Goal: Task Accomplishment & Management: Use online tool/utility

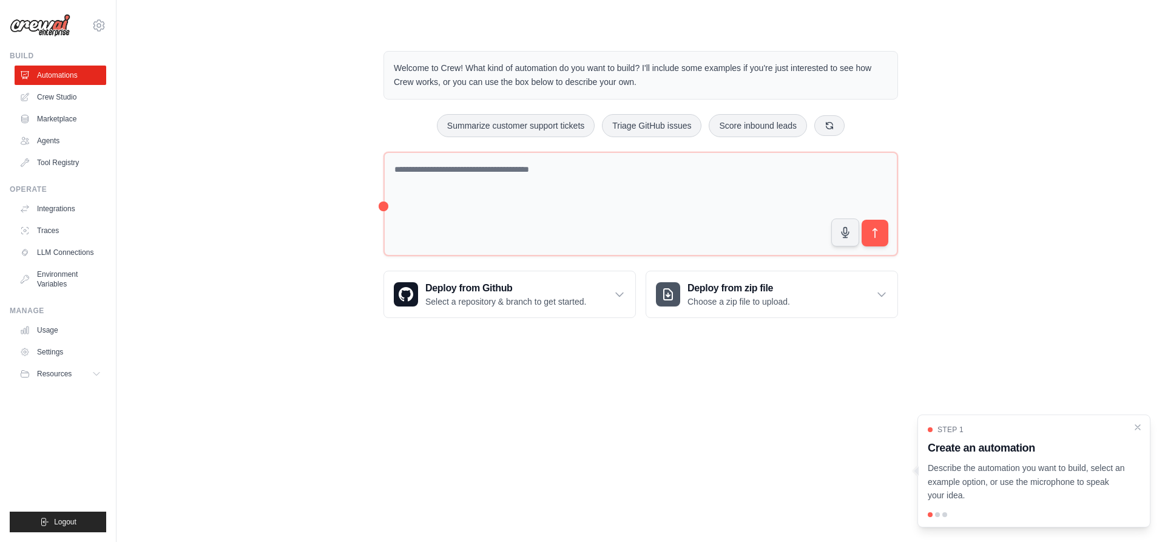
click at [319, 203] on div "Welcome to Crew! What kind of automation do you want to build? I'll include som…" at bounding box center [640, 185] width 1009 height 306
click at [62, 97] on link "Crew Studio" at bounding box center [62, 96] width 92 height 19
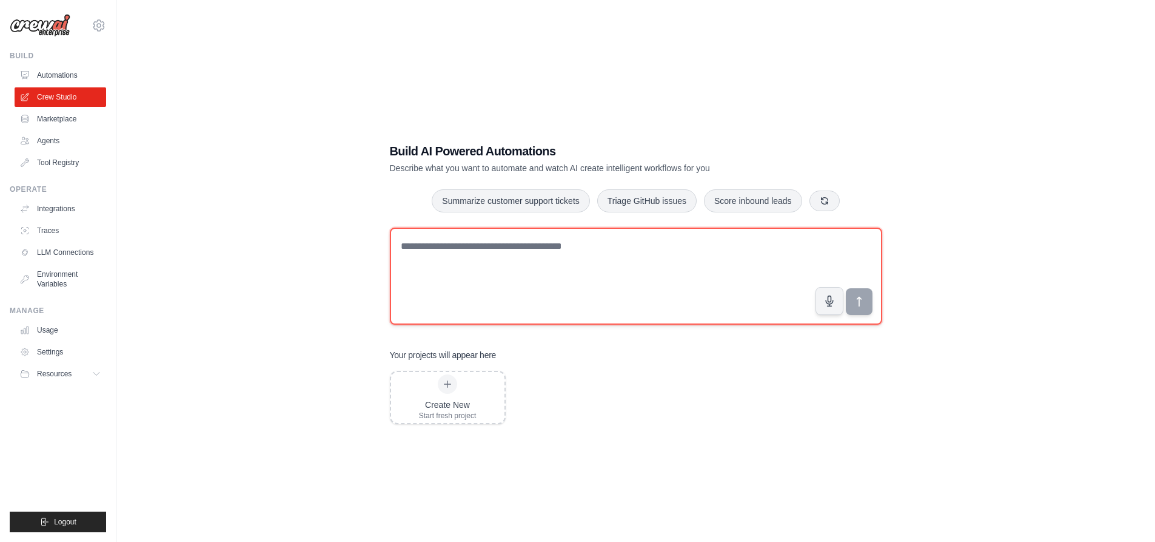
click at [493, 257] on textarea at bounding box center [636, 275] width 493 height 97
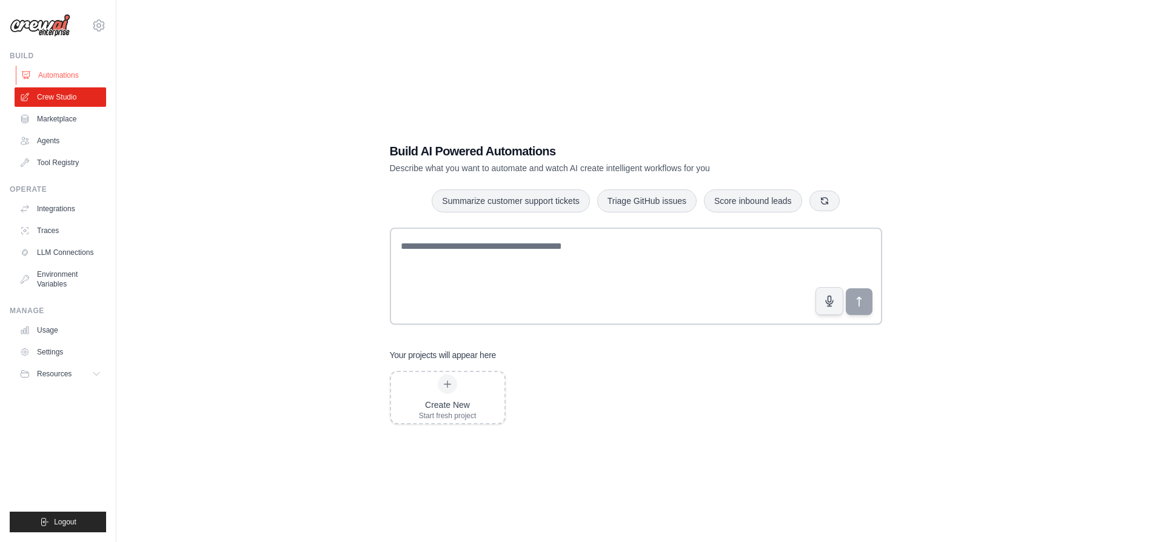
click at [64, 77] on link "Automations" at bounding box center [62, 75] width 92 height 19
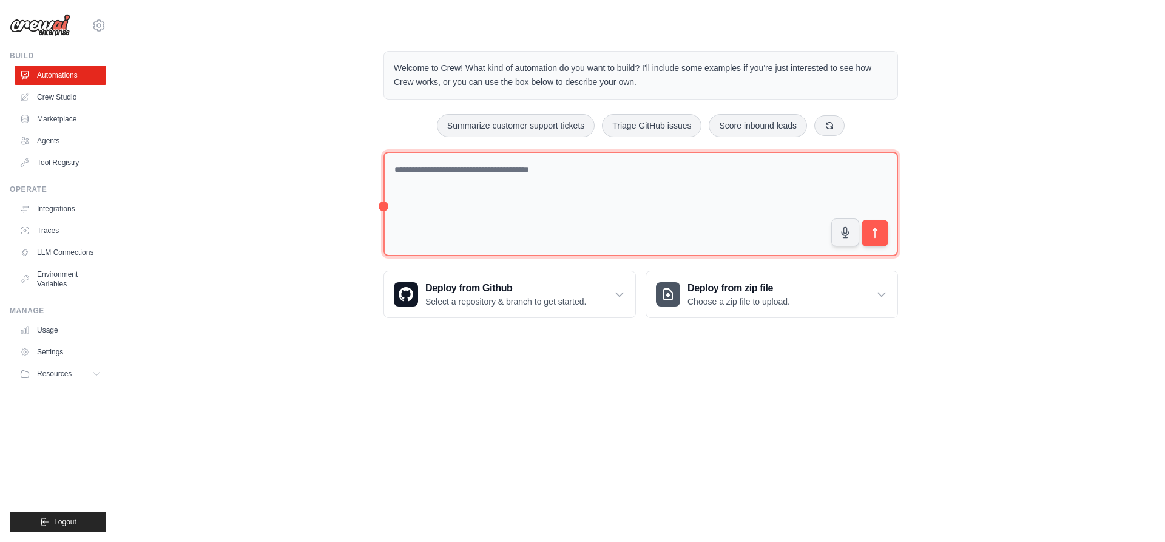
click at [486, 191] on textarea at bounding box center [640, 204] width 514 height 105
click at [479, 189] on textarea at bounding box center [640, 204] width 514 height 105
click at [414, 173] on textarea at bounding box center [640, 204] width 514 height 105
click at [436, 173] on textarea at bounding box center [640, 204] width 514 height 105
click at [431, 173] on textarea at bounding box center [640, 204] width 514 height 105
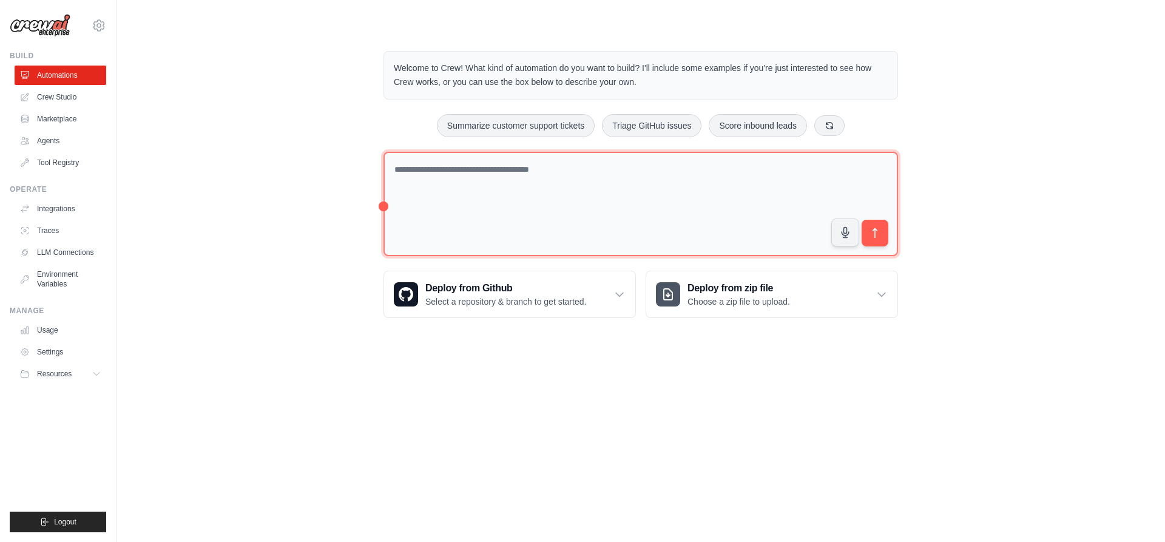
click at [431, 173] on textarea at bounding box center [640, 204] width 514 height 105
type textarea "*"
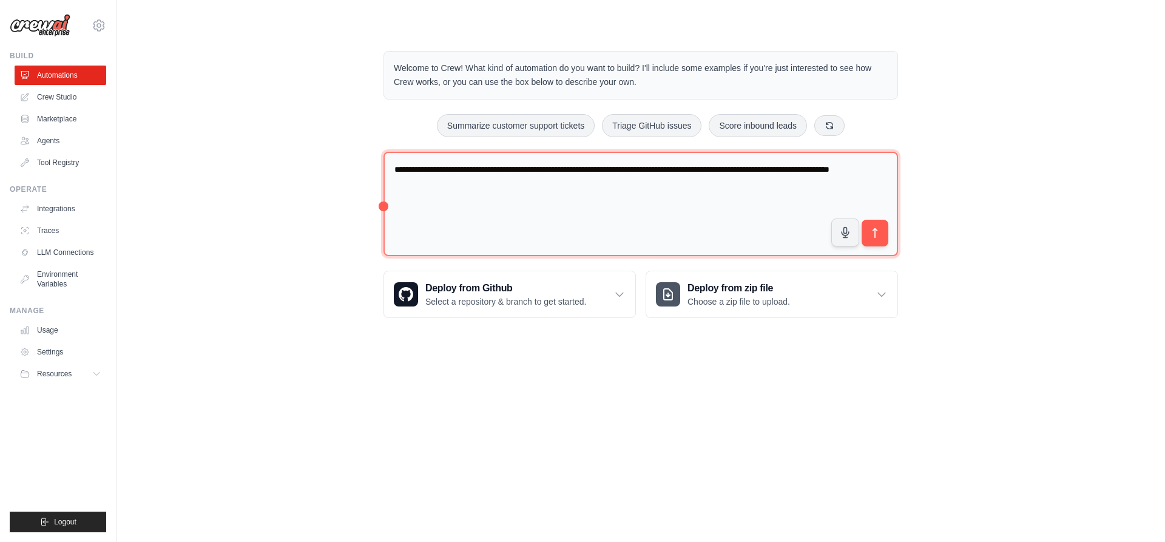
type textarea "**********"
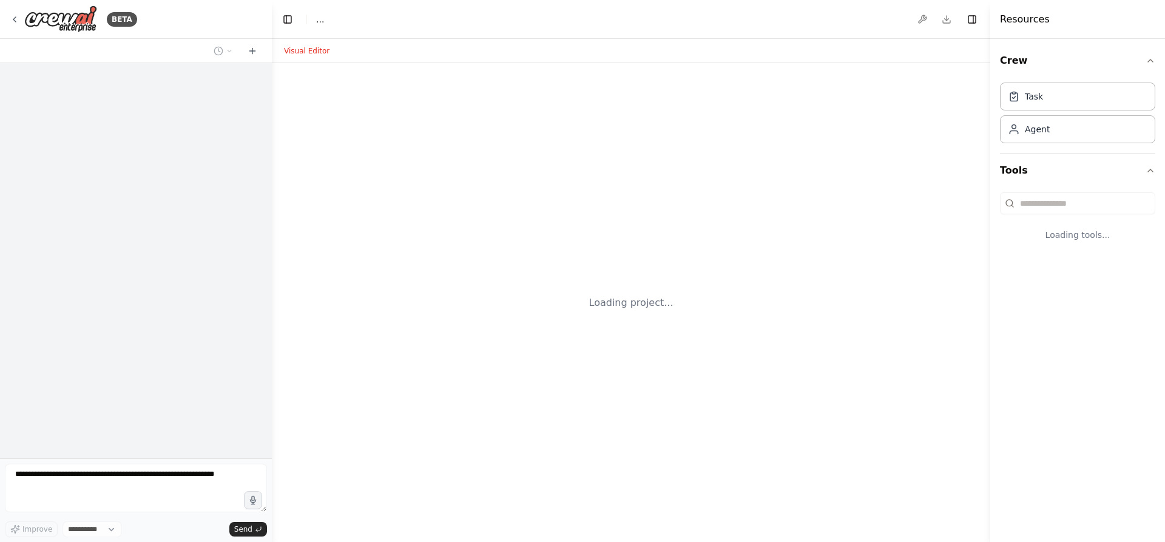
select select "****"
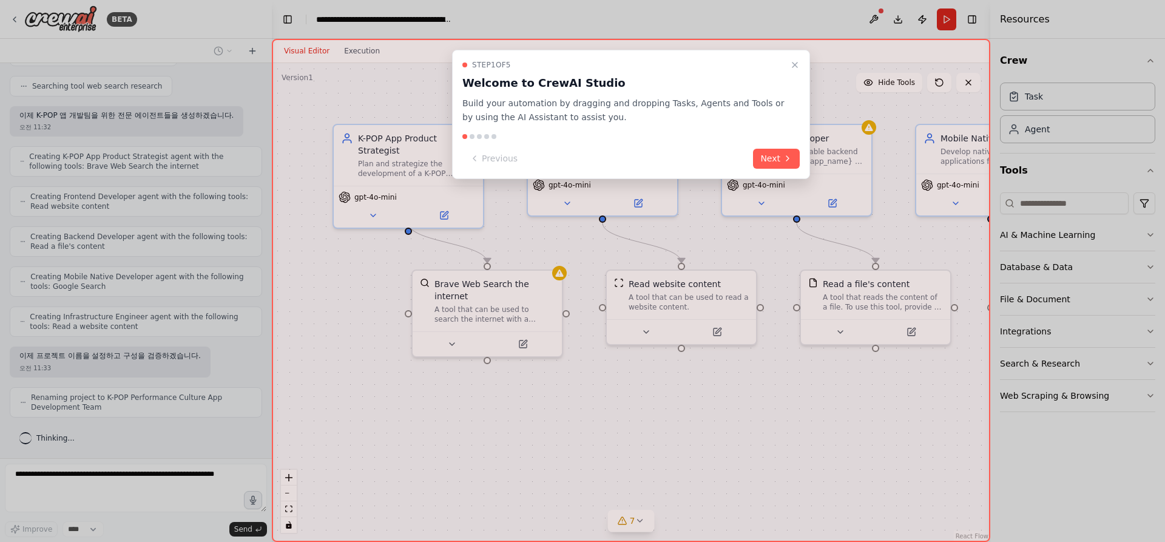
scroll to position [309, 0]
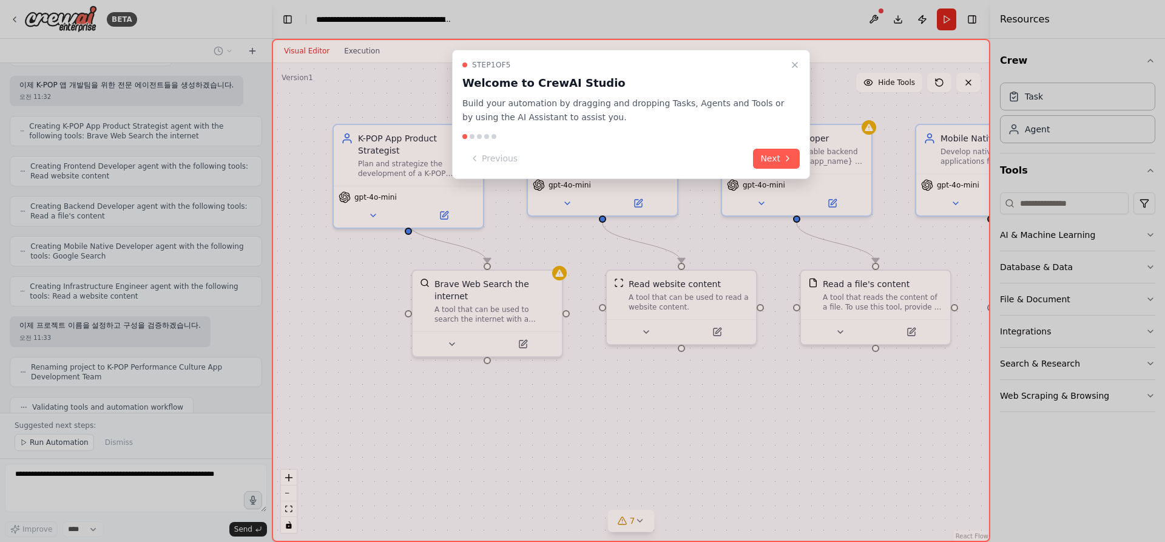
click at [775, 158] on button "Next" at bounding box center [776, 159] width 47 height 20
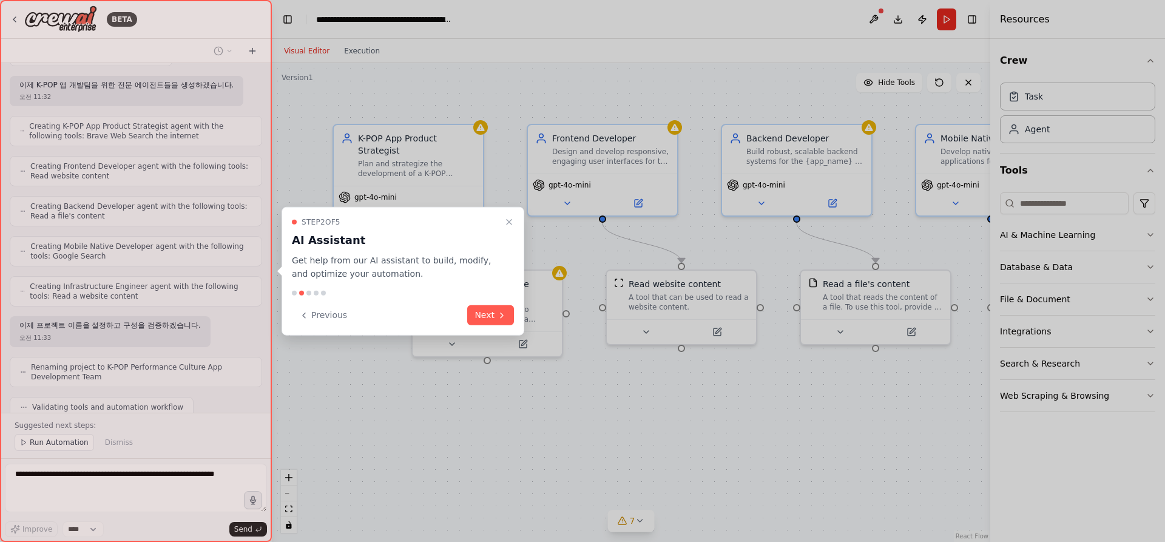
click at [459, 300] on div "Step 2 of 5 AI Assistant Get help from our AI assistant to build, modify, and o…" at bounding box center [402, 270] width 243 height 129
click at [494, 313] on button "Next" at bounding box center [490, 315] width 47 height 20
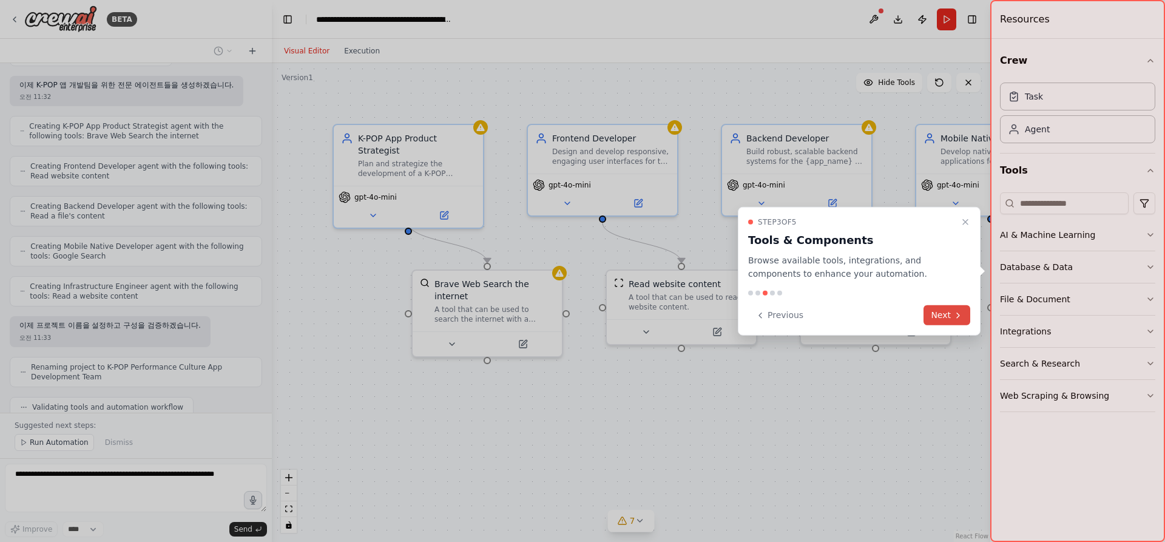
click at [947, 317] on button "Next" at bounding box center [946, 315] width 47 height 20
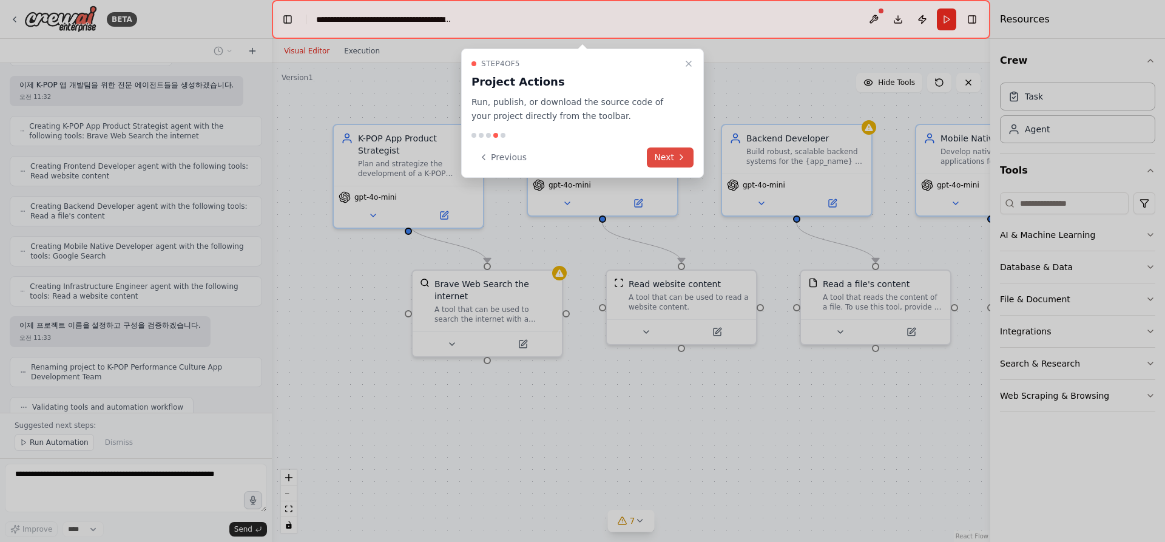
click at [670, 155] on button "Next" at bounding box center [670, 157] width 47 height 20
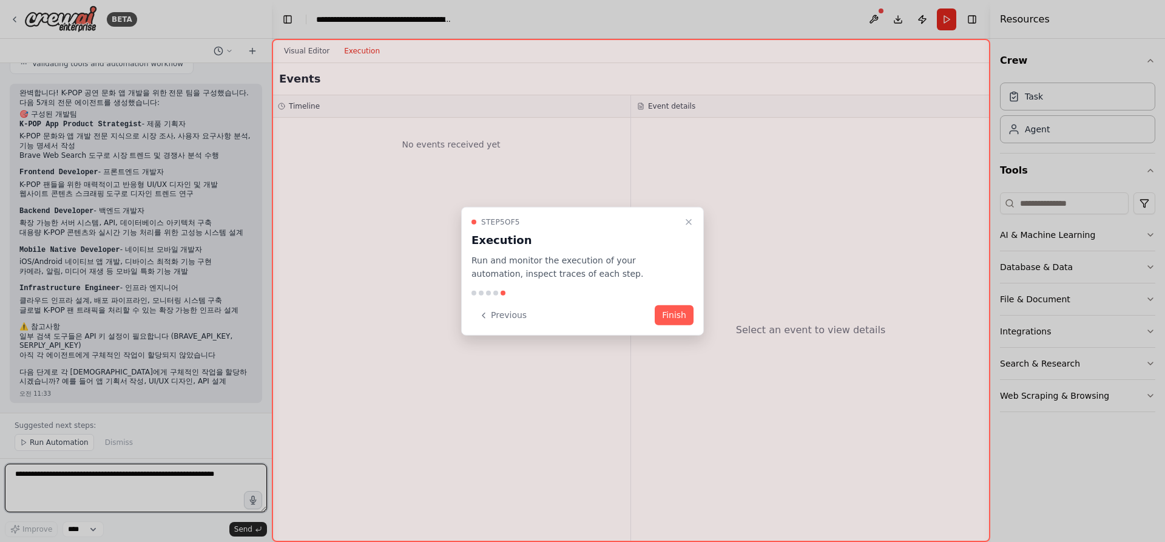
scroll to position [670, 0]
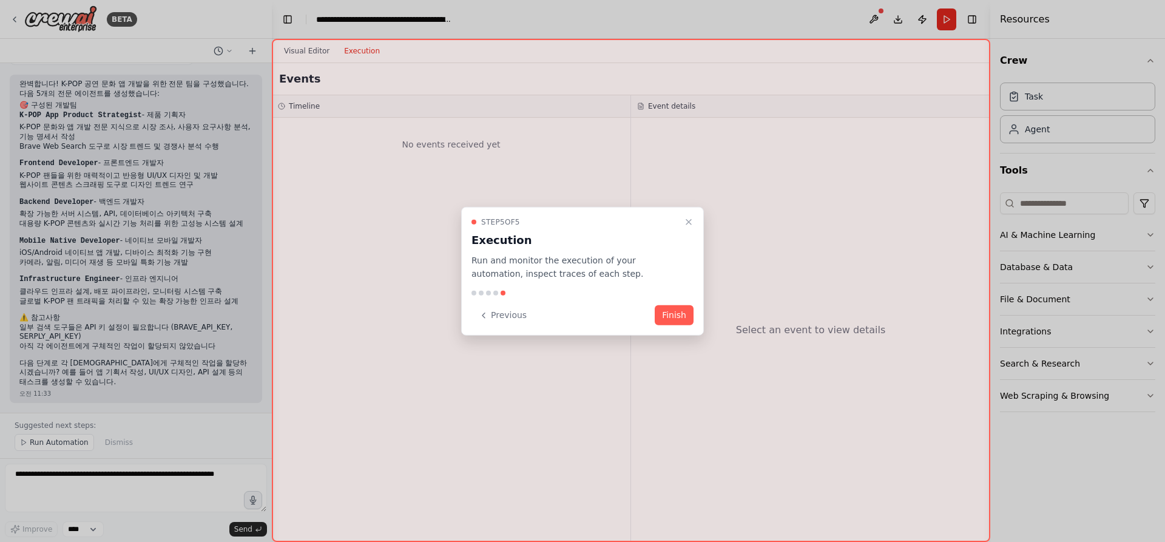
click at [36, 443] on div at bounding box center [582, 271] width 1165 height 542
click at [52, 442] on div at bounding box center [582, 271] width 1165 height 542
click at [42, 445] on div at bounding box center [582, 271] width 1165 height 542
drag, startPoint x: 44, startPoint y: 443, endPoint x: 122, endPoint y: 434, distance: 78.1
click at [49, 442] on div at bounding box center [582, 271] width 1165 height 542
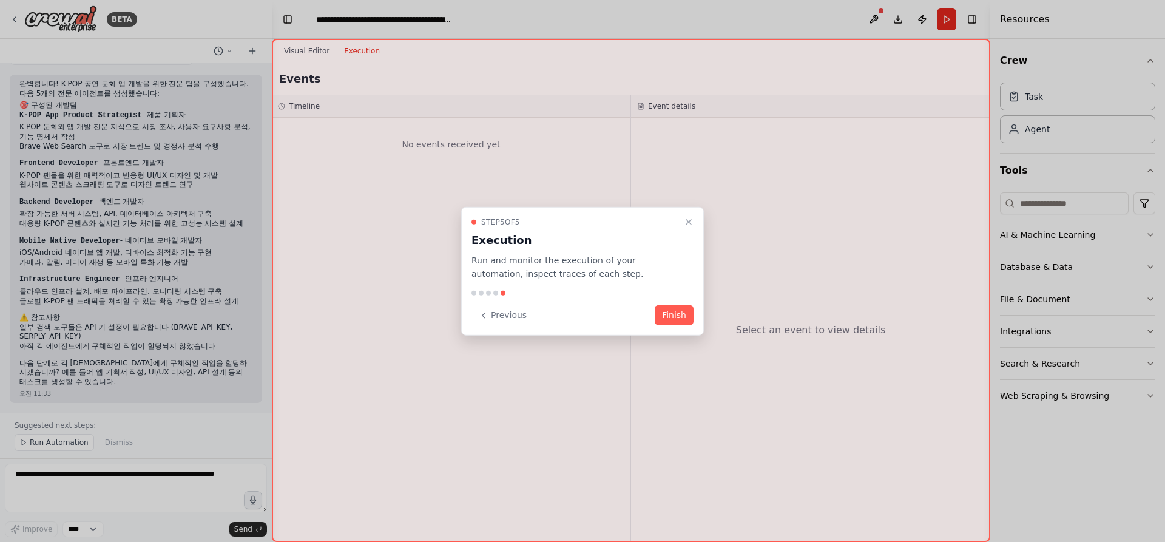
click at [677, 321] on button "Finish" at bounding box center [673, 315] width 39 height 20
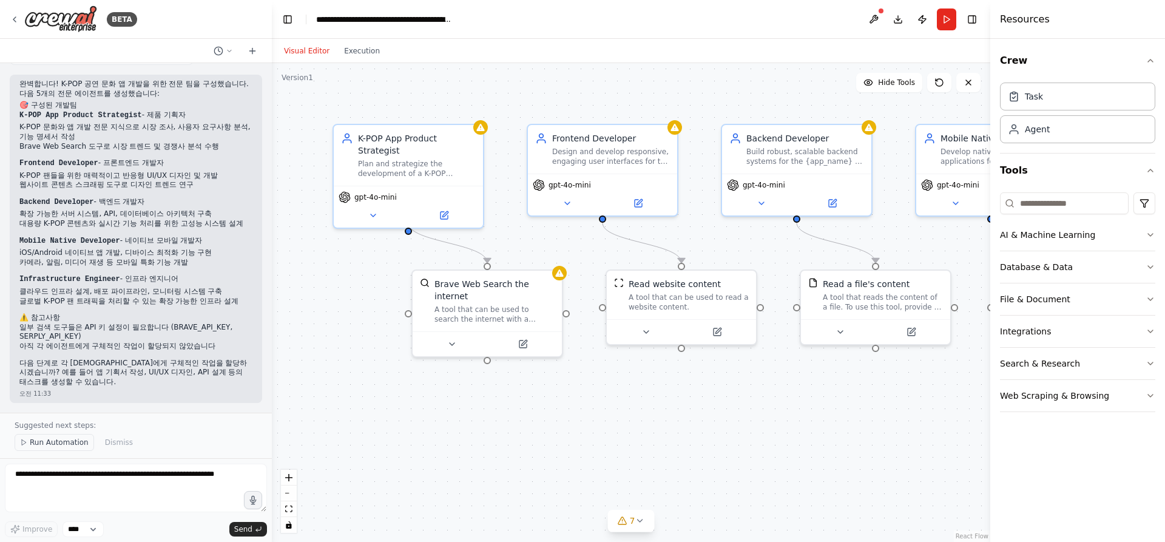
click at [56, 438] on span "Run Automation" at bounding box center [59, 442] width 59 height 10
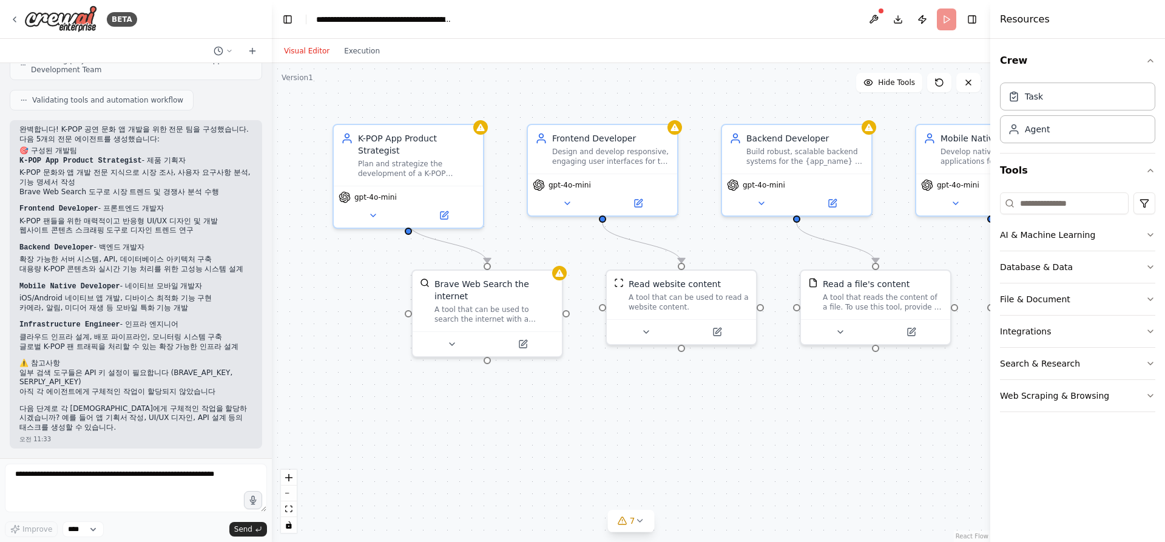
scroll to position [625, 0]
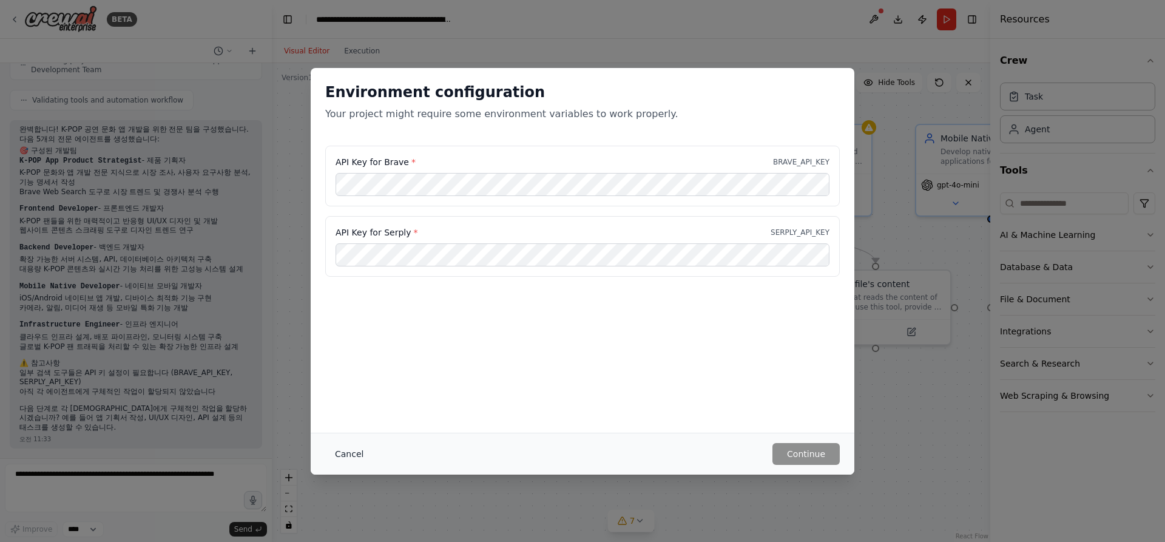
click at [343, 454] on button "Cancel" at bounding box center [349, 454] width 48 height 22
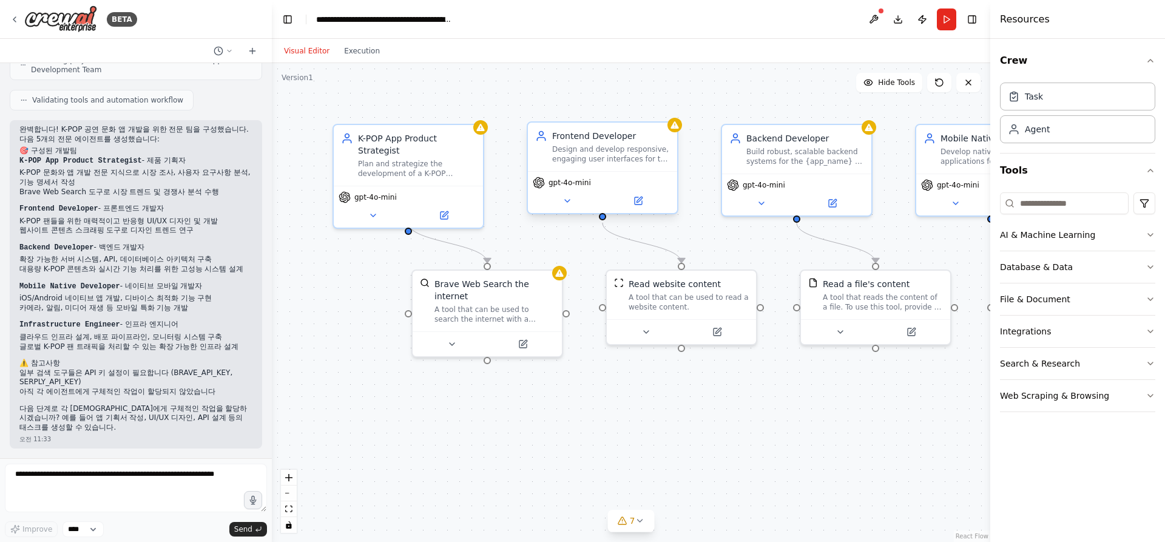
click at [632, 180] on div "gpt-4o-mini" at bounding box center [603, 183] width 140 height 12
click at [677, 283] on div "Read website content" at bounding box center [674, 281] width 92 height 12
click at [688, 306] on div "A tool that can be used to read a website content." at bounding box center [688, 299] width 120 height 19
click at [483, 303] on div "A tool that can be used to search the internet with a search_query." at bounding box center [494, 311] width 120 height 19
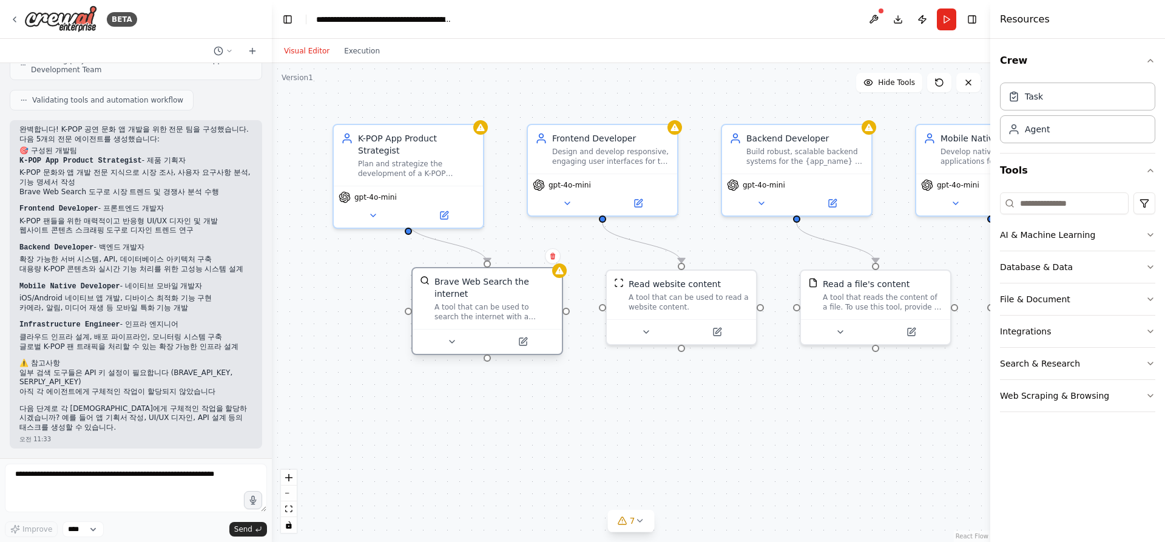
click at [483, 303] on div "A tool that can be used to search the internet with a search_query." at bounding box center [494, 311] width 120 height 19
click at [563, 275] on icon at bounding box center [559, 271] width 10 height 10
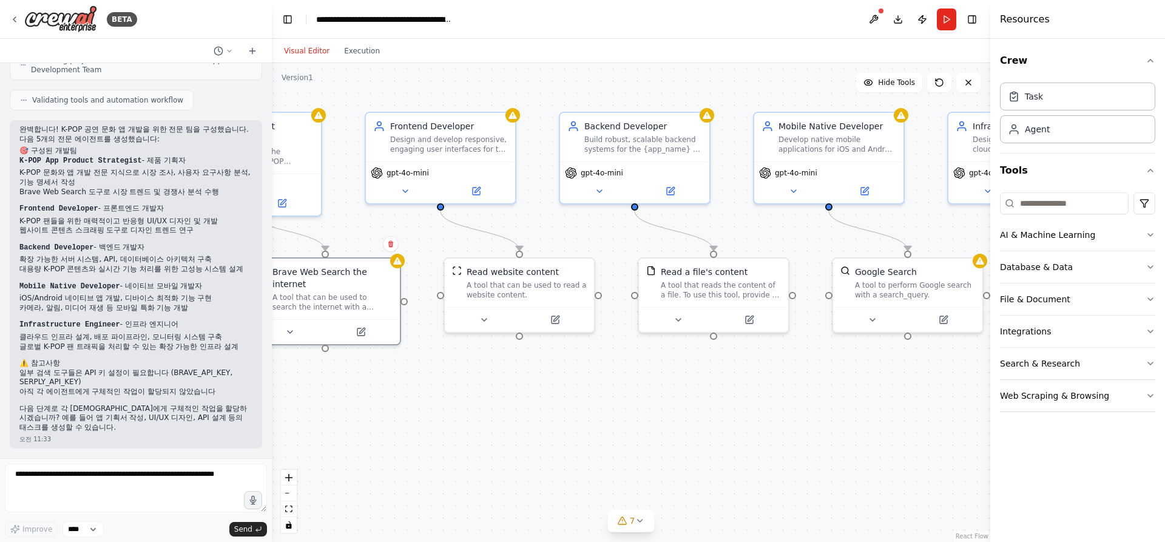
drag, startPoint x: 782, startPoint y: 380, endPoint x: 883, endPoint y: 341, distance: 107.6
click at [625, 367] on div ".deletable-edge-delete-btn { width: 20px; height: 20px; border: 0px solid #ffff…" at bounding box center [631, 302] width 718 height 479
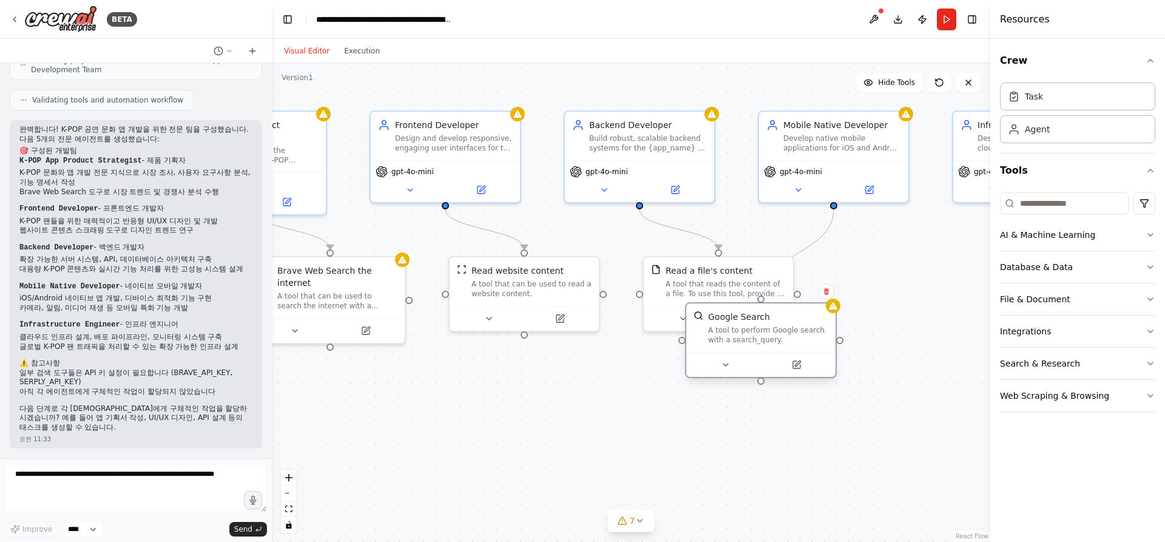
drag, startPoint x: 873, startPoint y: 330, endPoint x: 756, endPoint y: 375, distance: 126.2
click at [756, 375] on div at bounding box center [760, 364] width 149 height 25
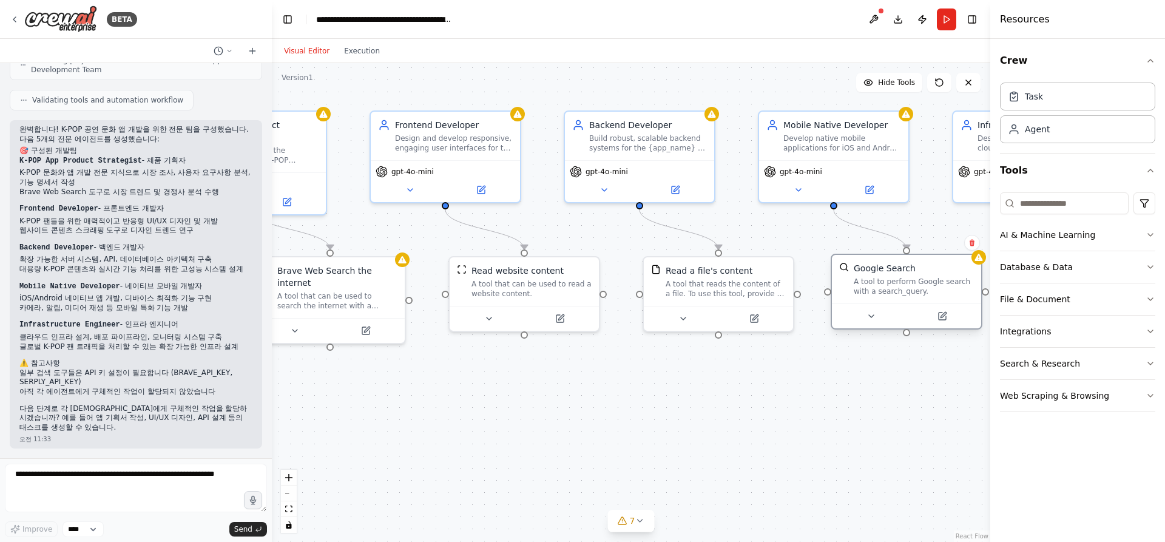
drag, startPoint x: 810, startPoint y: 343, endPoint x: 903, endPoint y: 291, distance: 106.8
click at [903, 291] on div "A tool to perform Google search with a search_query." at bounding box center [913, 286] width 120 height 19
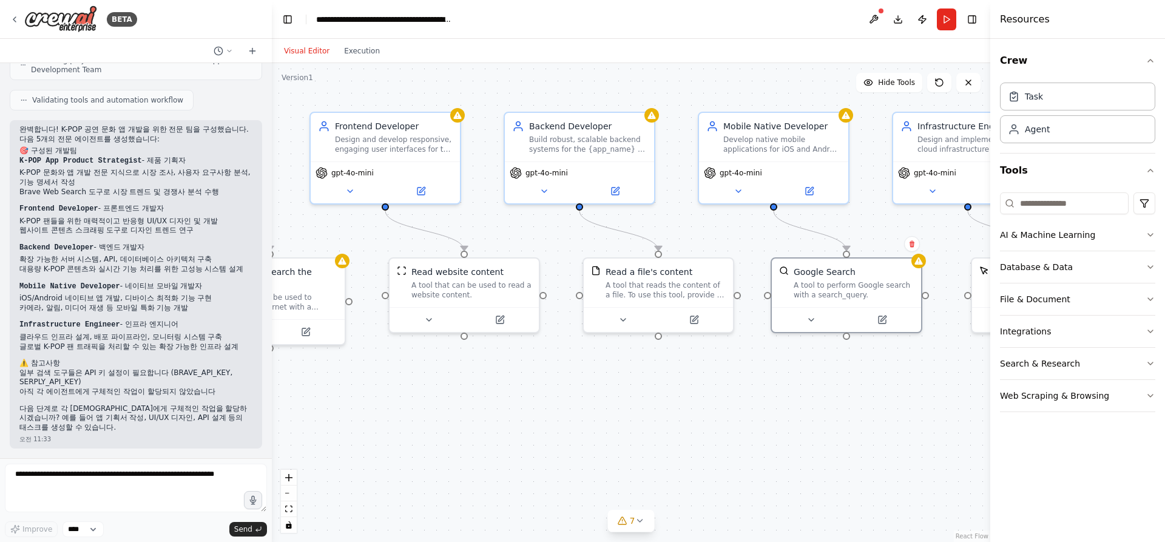
drag, startPoint x: 794, startPoint y: 371, endPoint x: 692, endPoint y: 371, distance: 101.9
click at [692, 371] on div ".deletable-edge-delete-btn { width: 20px; height: 20px; border: 0px solid #ffff…" at bounding box center [631, 302] width 718 height 479
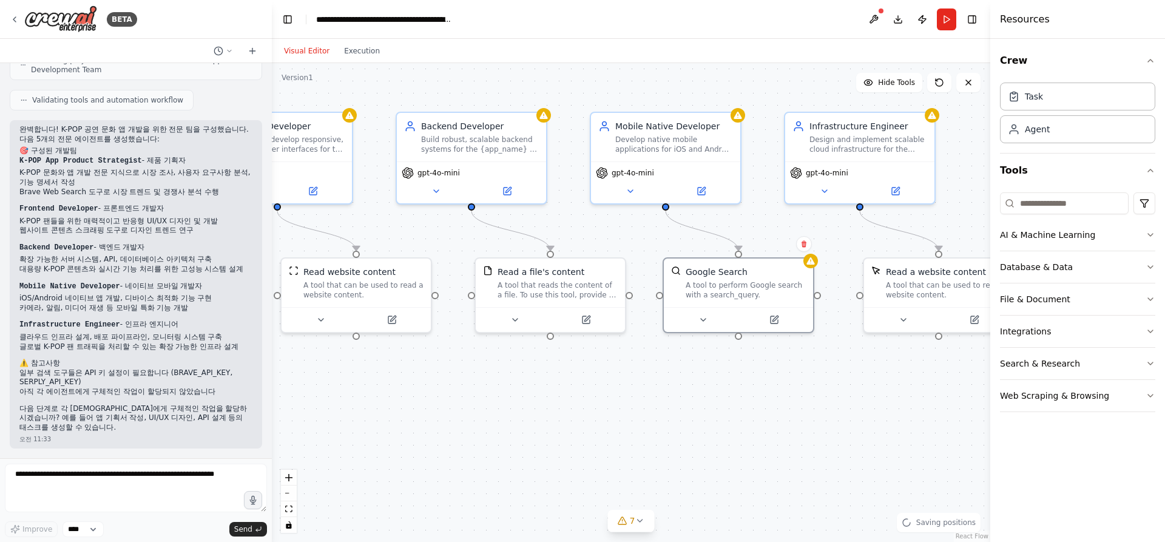
drag, startPoint x: 793, startPoint y: 410, endPoint x: 710, endPoint y: 405, distance: 82.6
click at [698, 403] on div ".deletable-edge-delete-btn { width: 20px; height: 20px; border: 0px solid #ffff…" at bounding box center [631, 302] width 718 height 479
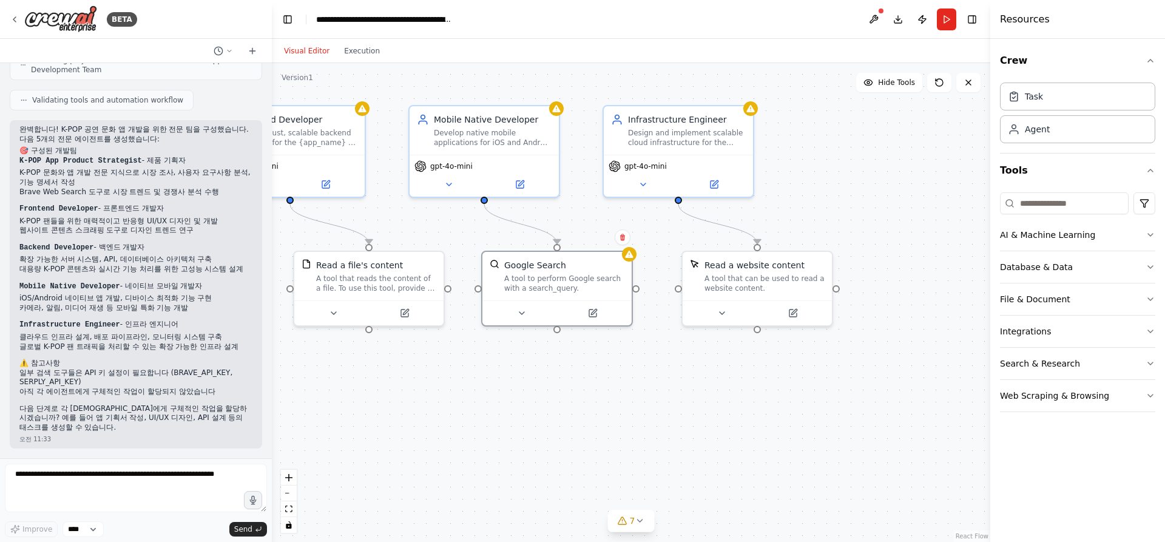
drag, startPoint x: 720, startPoint y: 415, endPoint x: 759, endPoint y: 405, distance: 40.8
click at [718, 415] on div ".deletable-edge-delete-btn { width: 20px; height: 20px; border: 0px solid #ffff…" at bounding box center [631, 302] width 718 height 479
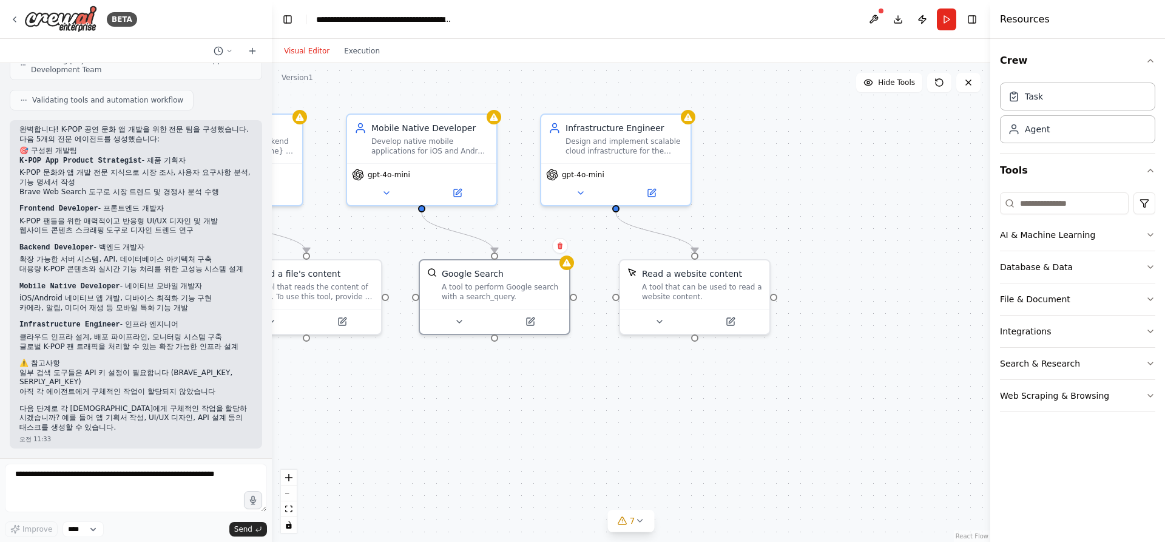
click at [738, 392] on div ".deletable-edge-delete-btn { width: 20px; height: 20px; border: 0px solid #ffff…" at bounding box center [631, 302] width 718 height 479
click at [945, 17] on button "Run" at bounding box center [945, 19] width 19 height 22
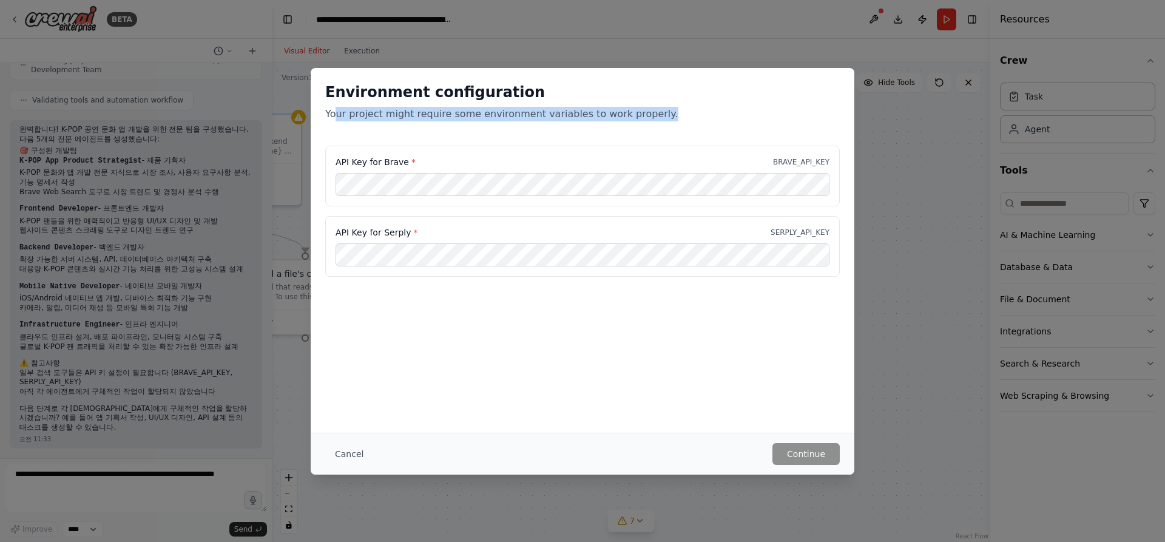
drag, startPoint x: 335, startPoint y: 115, endPoint x: 662, endPoint y: 129, distance: 327.2
click at [662, 129] on div "Environment configuration Your project might require some environment variables…" at bounding box center [582, 107] width 543 height 78
drag, startPoint x: 640, startPoint y: 116, endPoint x: 297, endPoint y: 72, distance: 345.5
click at [297, 72] on div "Environment configuration Your project might require some environment variables…" at bounding box center [582, 271] width 1165 height 542
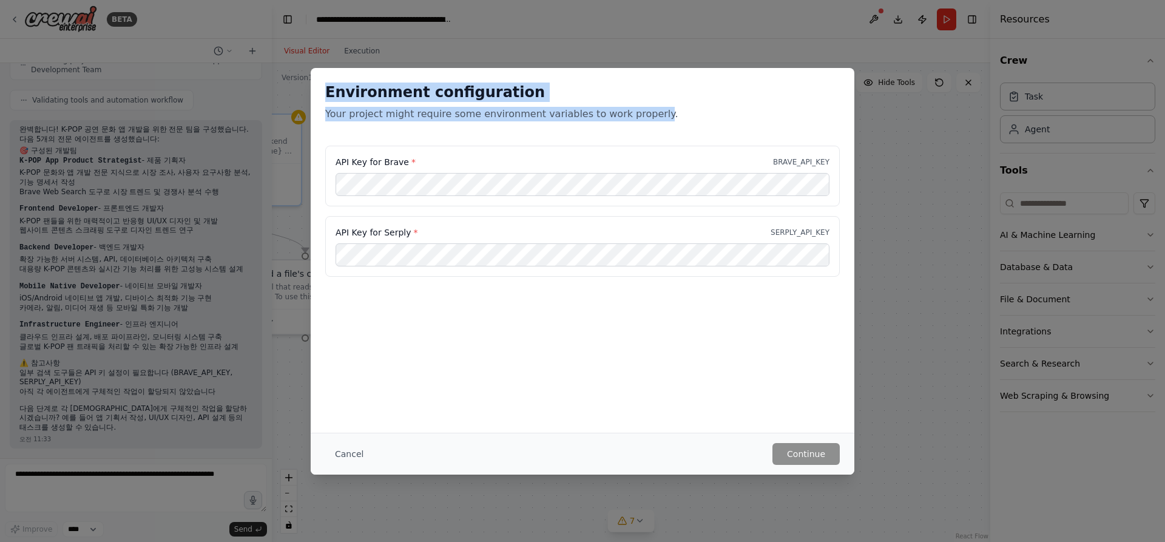
click at [340, 95] on h2 "Environment configuration" at bounding box center [582, 91] width 514 height 19
drag, startPoint x: 324, startPoint y: 94, endPoint x: 693, endPoint y: 130, distance: 369.9
click at [693, 130] on div "Environment configuration Your project might require some environment variables…" at bounding box center [582, 107] width 543 height 78
drag, startPoint x: 573, startPoint y: 301, endPoint x: 376, endPoint y: 78, distance: 297.4
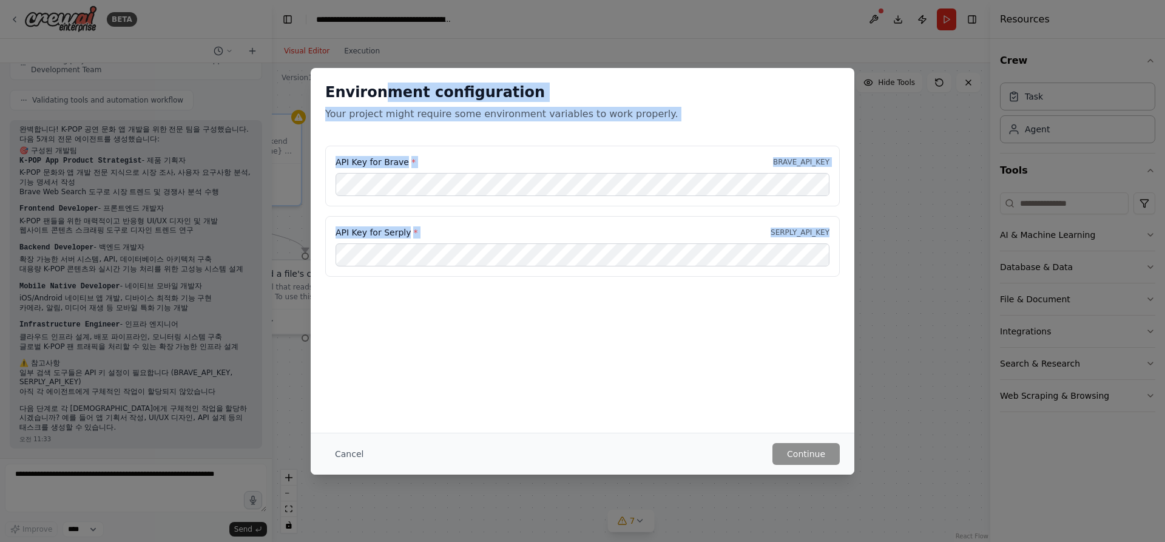
click at [376, 78] on div "Environment configuration Your project might require some environment variables…" at bounding box center [582, 250] width 543 height 365
click at [386, 82] on h2 "Environment configuration" at bounding box center [582, 91] width 514 height 19
